Goal: Information Seeking & Learning: Learn about a topic

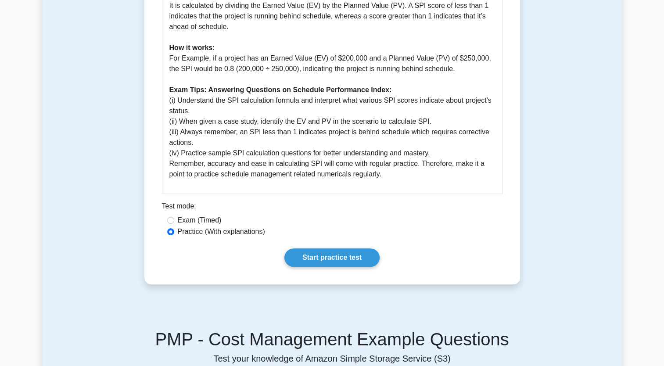
scroll to position [395, 0]
click at [343, 261] on link "Start practice test" at bounding box center [331, 257] width 95 height 18
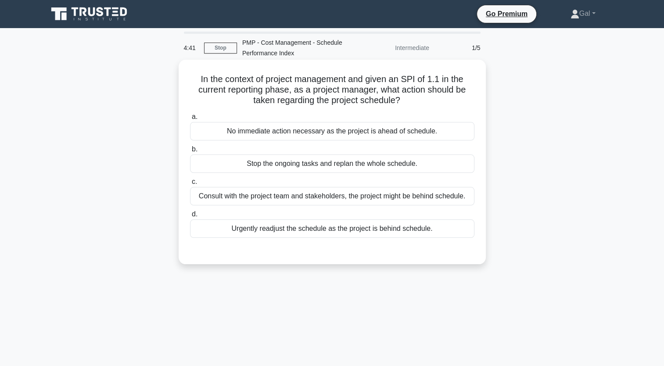
click at [261, 134] on div "No immediate action necessary as the project is ahead of schedule." at bounding box center [332, 131] width 284 height 18
click at [190, 120] on input "a. No immediate action necessary as the project is ahead of schedule." at bounding box center [190, 117] width 0 height 6
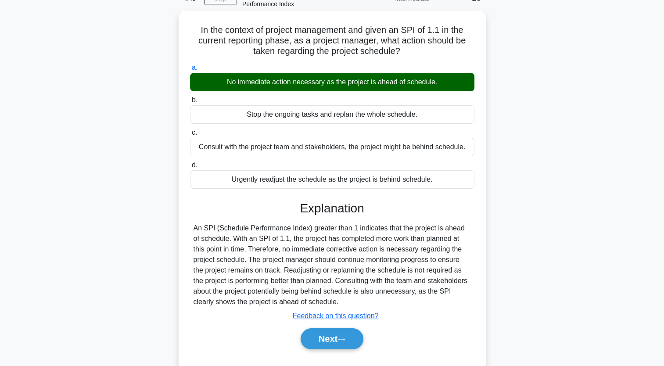
scroll to position [108, 0]
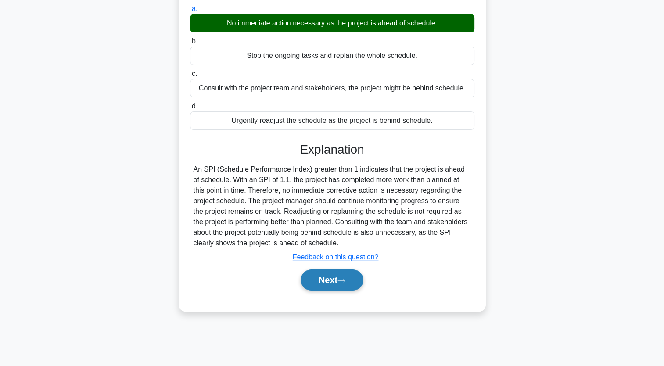
click at [330, 283] on button "Next" at bounding box center [331, 279] width 63 height 21
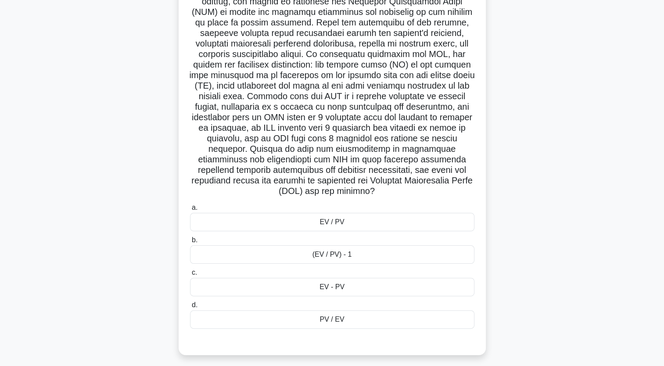
scroll to position [146, 0]
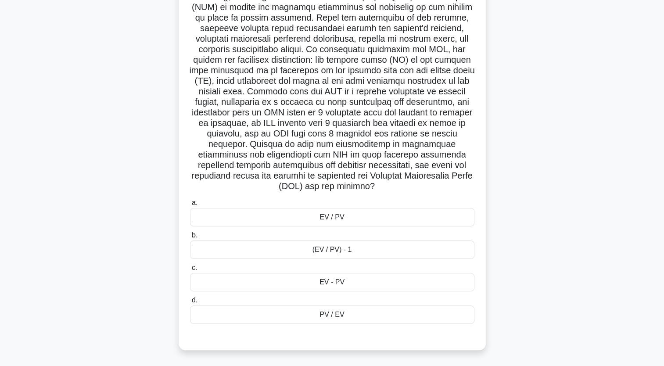
click at [361, 218] on div "EV / PV" at bounding box center [332, 217] width 284 height 18
click at [190, 206] on input "a. EV / PV" at bounding box center [190, 203] width 0 height 6
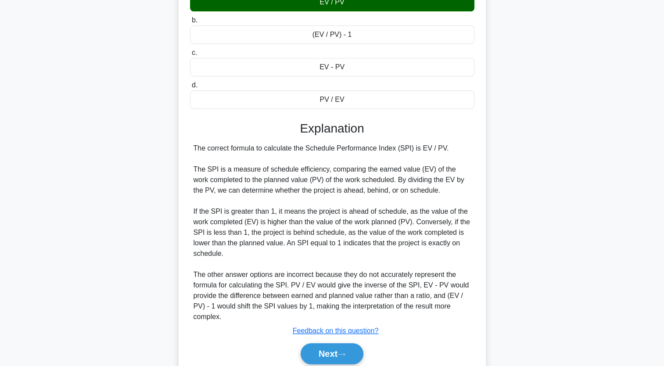
scroll to position [395, 0]
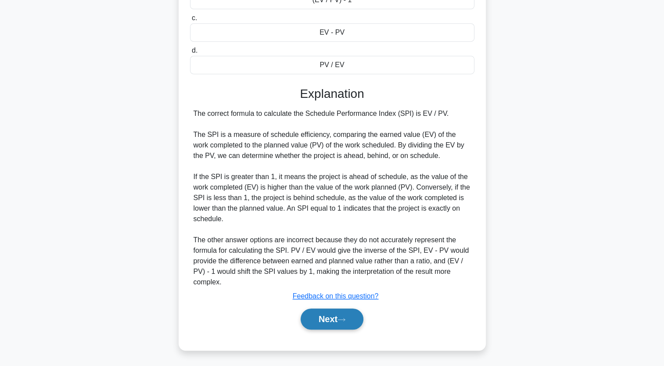
click at [322, 320] on button "Next" at bounding box center [331, 318] width 63 height 21
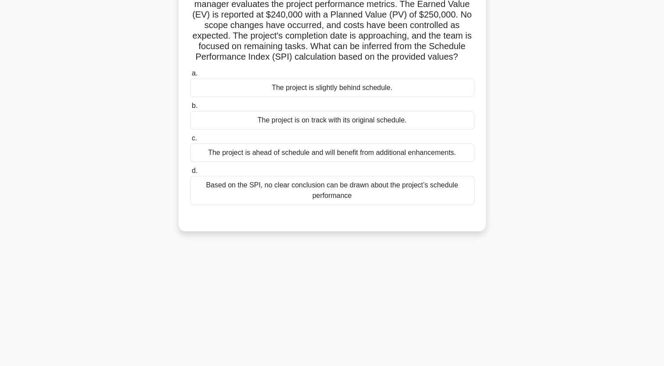
scroll to position [0, 0]
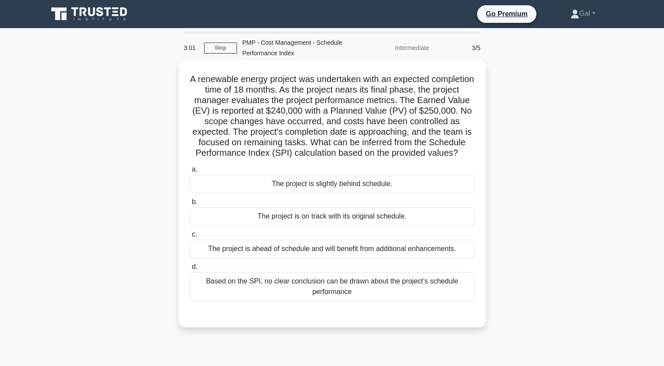
click at [313, 193] on div "The project is slightly behind schedule." at bounding box center [332, 184] width 284 height 18
click at [190, 172] on input "a. The project is slightly behind schedule." at bounding box center [190, 170] width 0 height 6
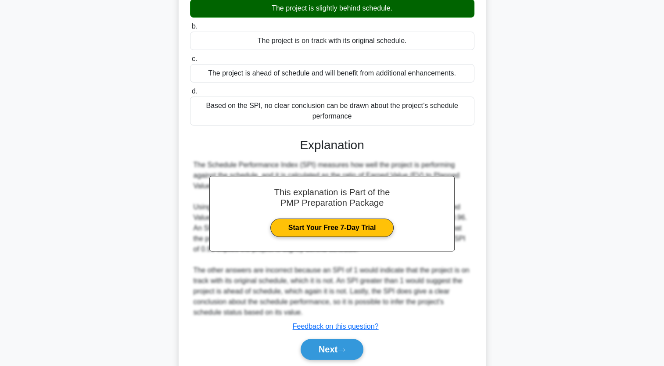
scroll to position [216, 0]
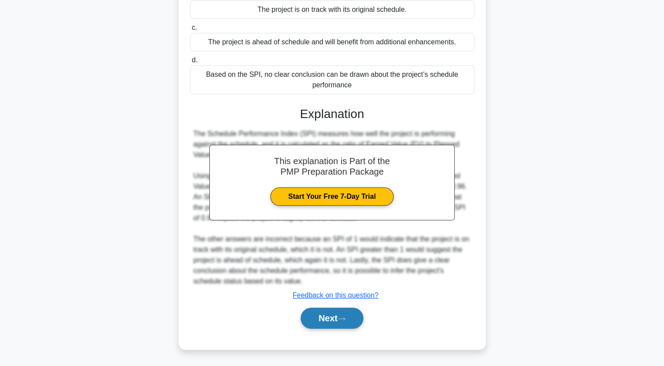
click at [319, 322] on button "Next" at bounding box center [331, 317] width 63 height 21
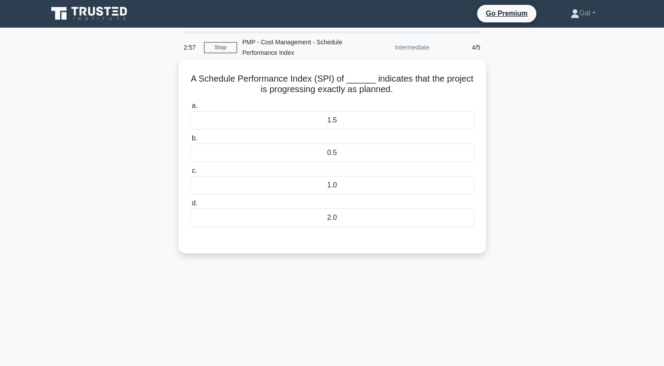
scroll to position [0, 0]
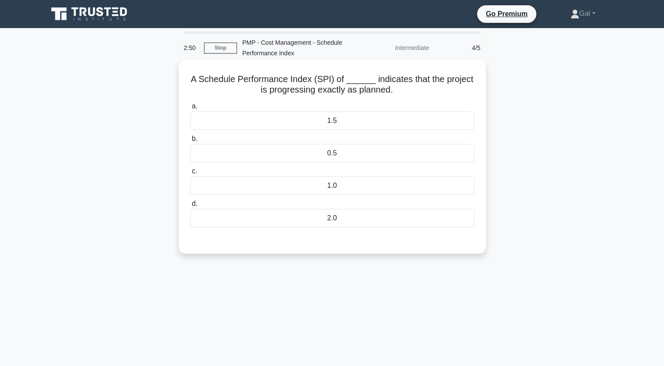
click at [297, 185] on div "1.0" at bounding box center [332, 185] width 284 height 18
click at [190, 174] on input "c. 1.0" at bounding box center [190, 171] width 0 height 6
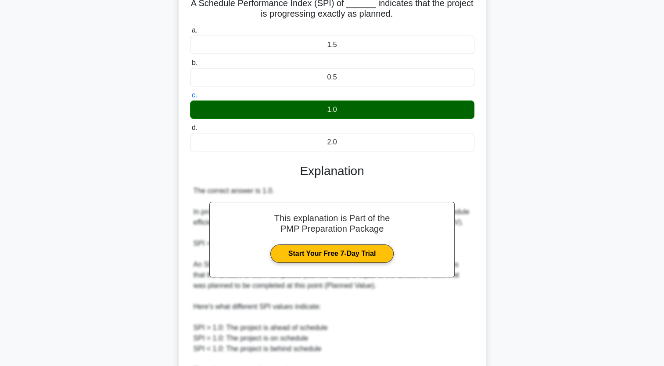
scroll to position [237, 0]
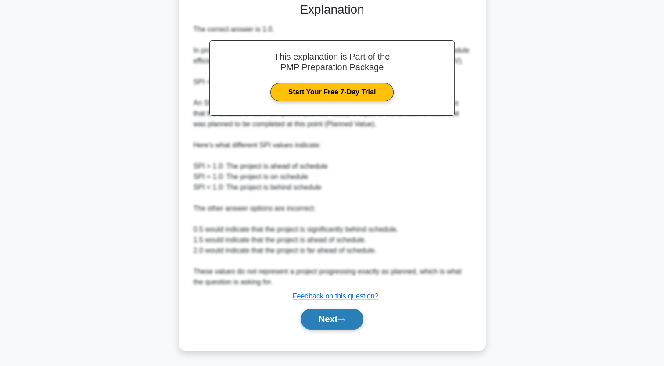
click at [333, 322] on button "Next" at bounding box center [331, 318] width 63 height 21
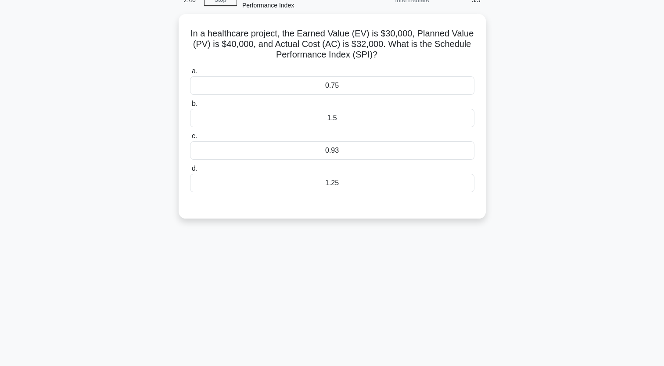
scroll to position [0, 0]
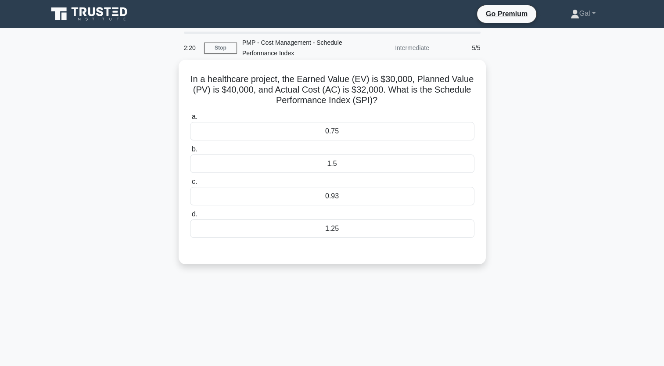
click at [347, 129] on div "0.75" at bounding box center [332, 131] width 284 height 18
click at [190, 120] on input "a. 0.75" at bounding box center [190, 117] width 0 height 6
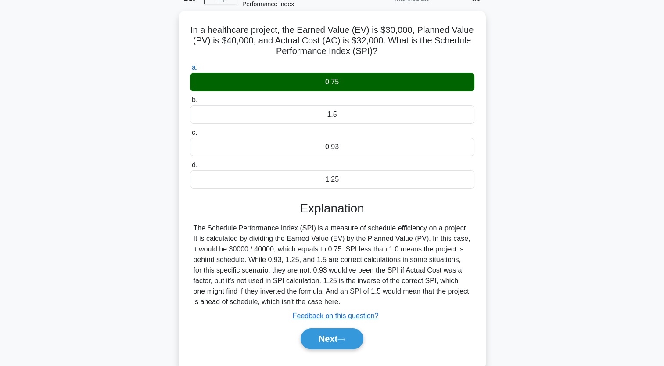
scroll to position [108, 0]
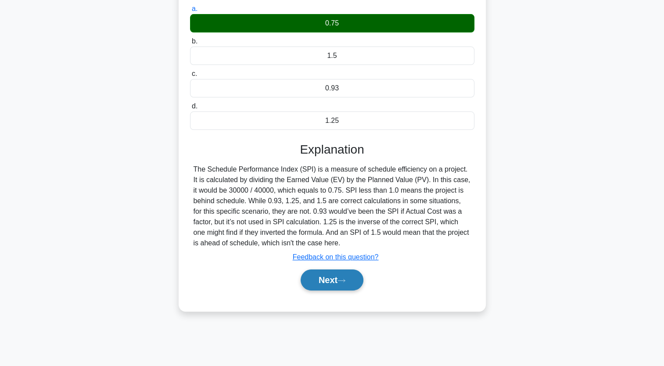
click at [324, 276] on button "Next" at bounding box center [331, 279] width 63 height 21
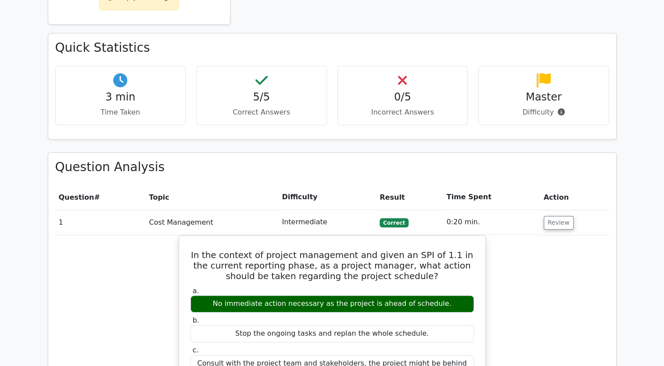
scroll to position [395, 0]
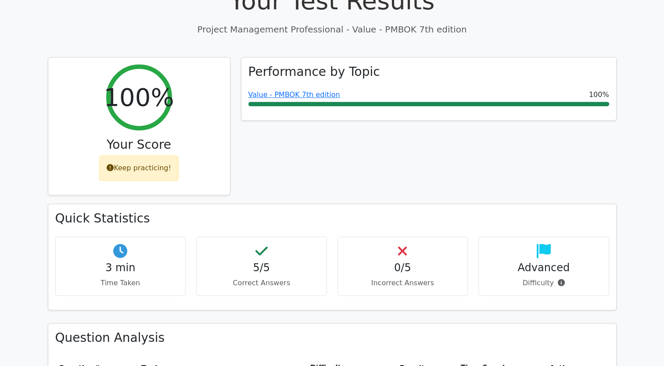
scroll to position [439, 0]
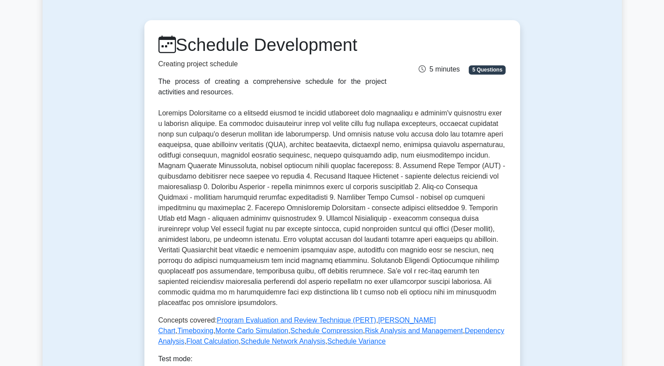
scroll to position [88, 0]
